Goal: Browse casually

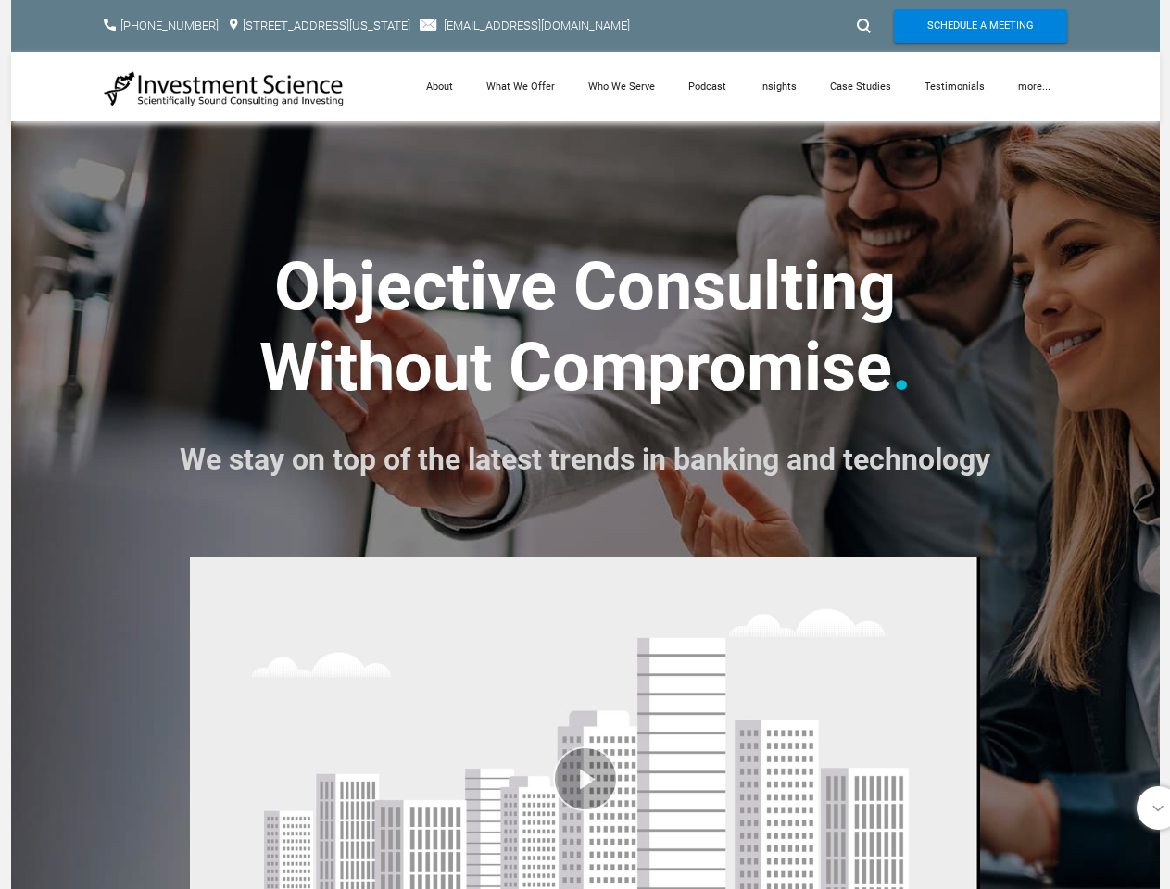
click at [585, 445] on font "We stay on top of the latest trends in banking and technology" at bounding box center [585, 459] width 811 height 35
click at [862, 26] on div at bounding box center [862, 26] width 28 height 30
